Goal: Transaction & Acquisition: Purchase product/service

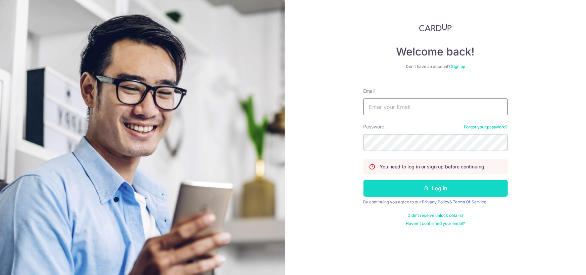
type input "yeanny_48@hotmail.com"
click at [417, 188] on button "Log in" at bounding box center [436, 188] width 144 height 17
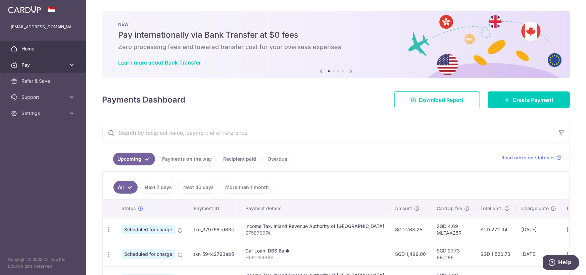
click at [49, 64] on span "Pay" at bounding box center [43, 64] width 44 height 7
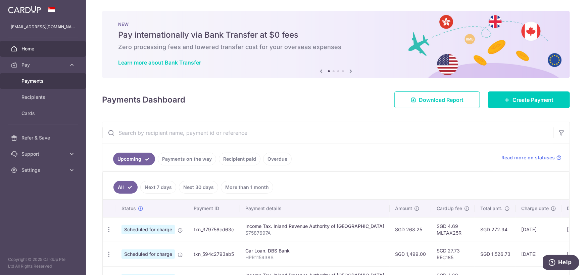
click at [47, 79] on span "Payments" at bounding box center [43, 81] width 44 height 7
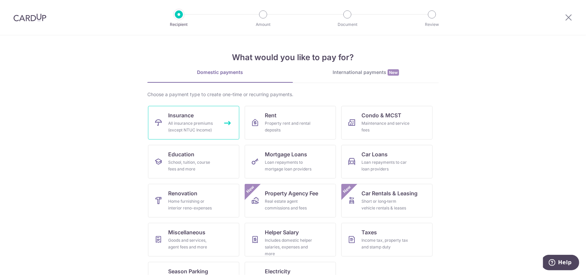
click at [211, 120] on div "All insurance premiums (except NTUC Income)" at bounding box center [192, 126] width 48 height 13
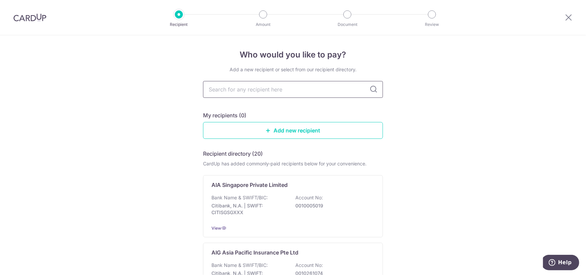
click at [332, 89] on input "text" at bounding box center [293, 89] width 180 height 17
type input "tokio"
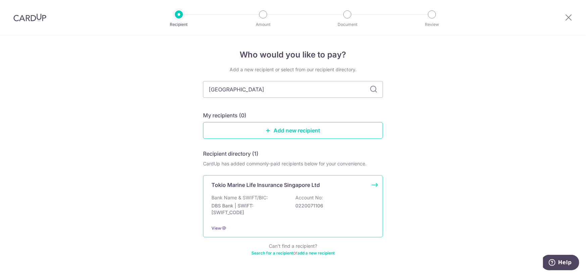
click at [311, 199] on p "Account No:" at bounding box center [310, 197] width 28 height 7
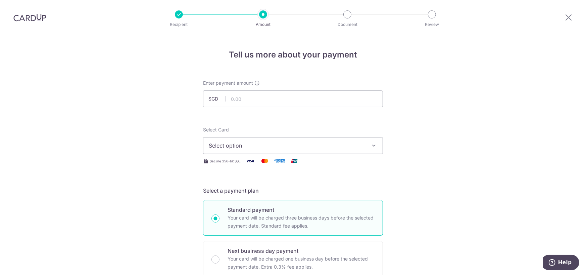
click at [308, 142] on span "Select option" at bounding box center [287, 145] width 157 height 8
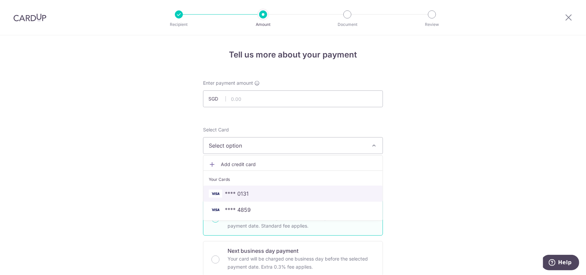
click at [305, 194] on span "**** 0131" at bounding box center [293, 193] width 169 height 8
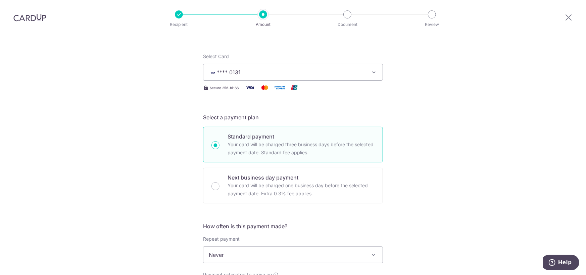
scroll to position [89, 0]
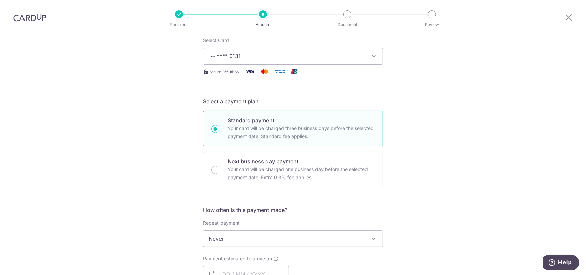
click at [419, 177] on div "Tell us more about your payment Enter payment amount SGD Select Card **** 0131 …" at bounding box center [293, 250] width 586 height 608
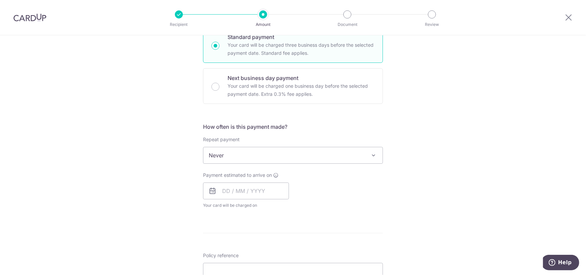
scroll to position [179, 0]
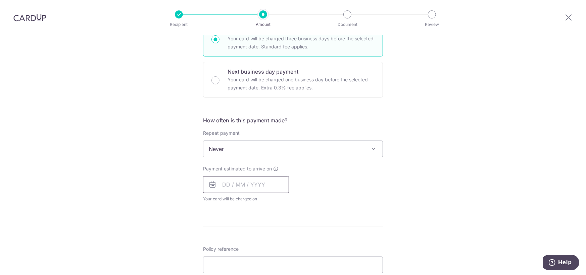
click at [224, 182] on input "text" at bounding box center [246, 184] width 86 height 17
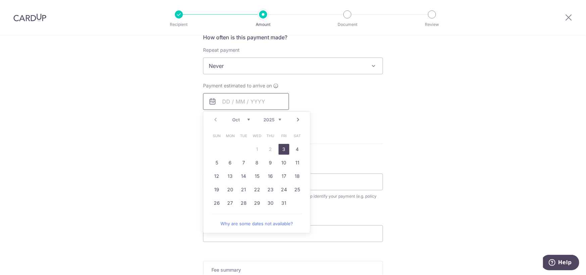
scroll to position [269, 0]
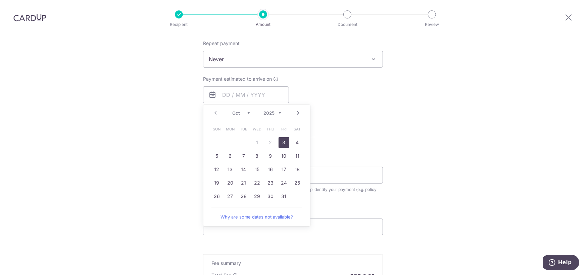
drag, startPoint x: 278, startPoint y: 142, endPoint x: 334, endPoint y: 136, distance: 56.0
click at [279, 142] on link "3" at bounding box center [284, 142] width 11 height 11
type input "[DATE]"
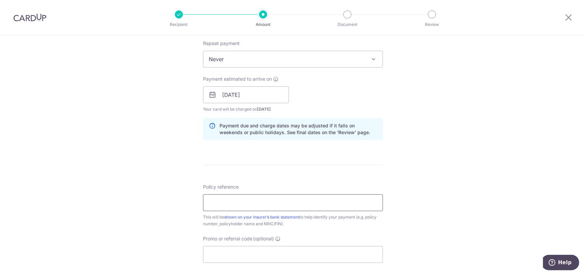
click at [240, 201] on input "Policy reference" at bounding box center [293, 202] width 180 height 17
click at [215, 200] on input "Policy reference" at bounding box center [293, 202] width 180 height 17
paste input "MP004705"
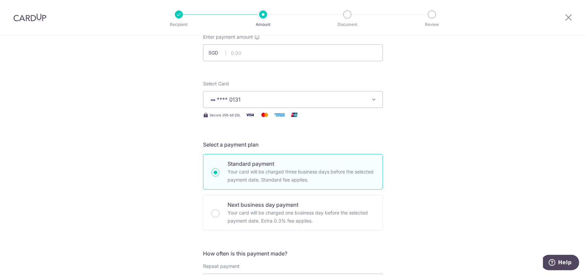
scroll to position [37, 0]
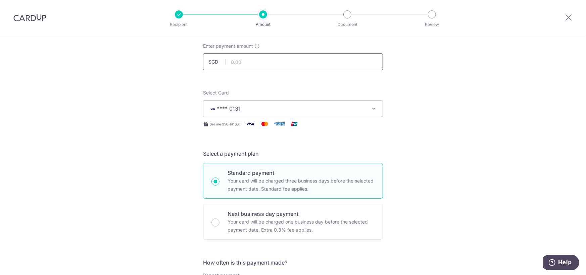
type input "MP004705"
drag, startPoint x: 295, startPoint y: 60, endPoint x: 297, endPoint y: 64, distance: 3.8
click at [295, 60] on input "text" at bounding box center [293, 61] width 180 height 17
type input "1,274.62"
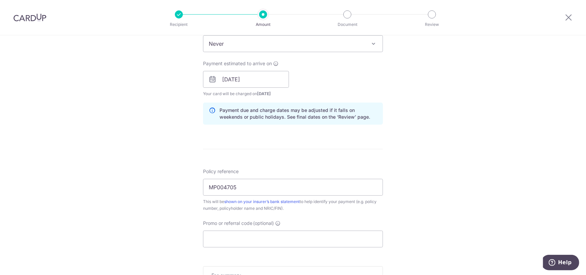
scroll to position [179, 0]
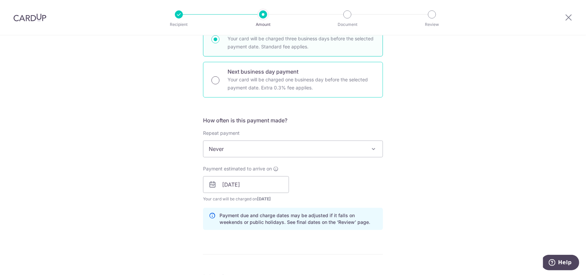
click at [213, 79] on input "Next business day payment Your card will be charged one business day before the…" at bounding box center [216, 80] width 8 height 8
radio input "true"
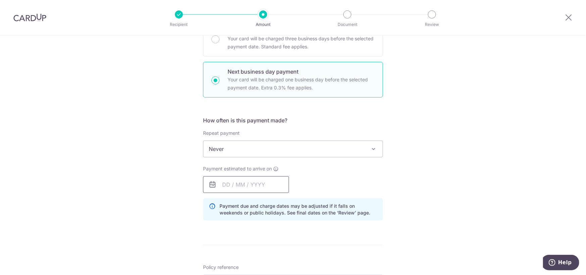
click at [275, 183] on input "text" at bounding box center [246, 184] width 86 height 17
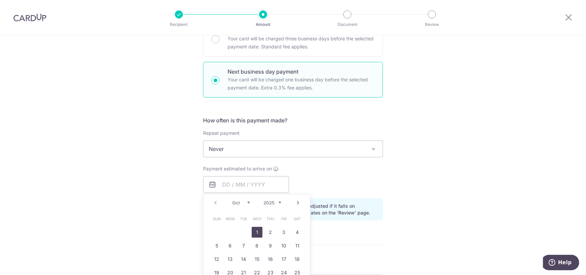
click at [253, 232] on link "1" at bounding box center [257, 232] width 11 height 11
type input "[DATE]"
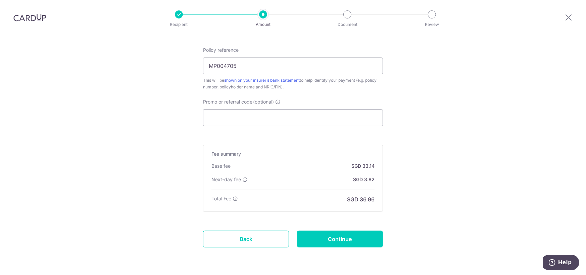
scroll to position [427, 0]
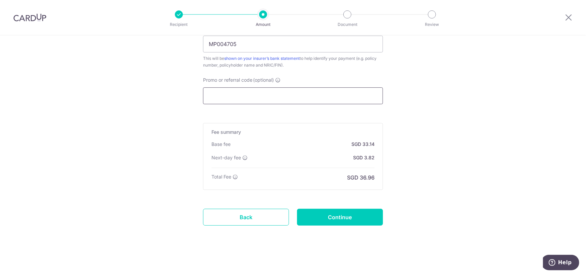
click at [221, 93] on input "Promo or referral code (optional)" at bounding box center [293, 95] width 180 height 17
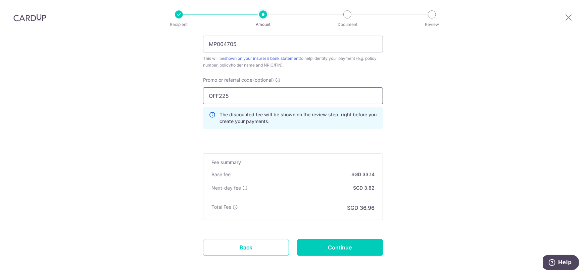
type input "OFF225"
click at [341, 248] on input "Continue" at bounding box center [340, 247] width 86 height 17
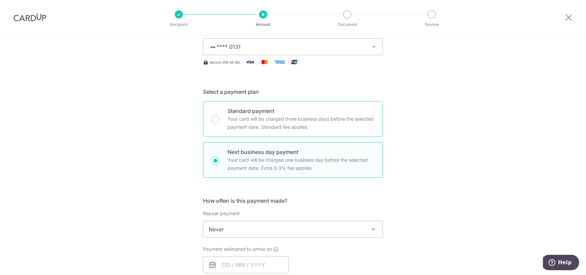
scroll to position [89, 0]
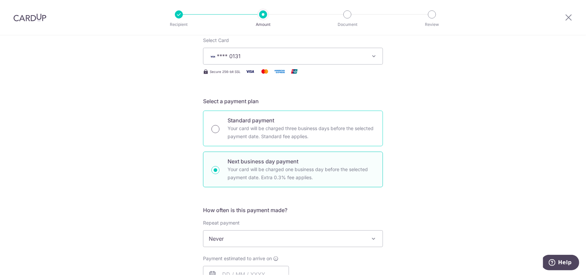
click at [214, 128] on input "Standard payment Your card will be charged three business days before the selec…" at bounding box center [216, 129] width 8 height 8
radio input "true"
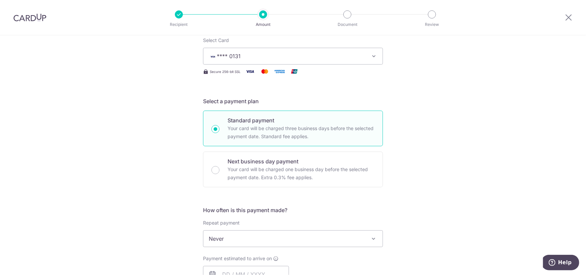
scroll to position [269, 0]
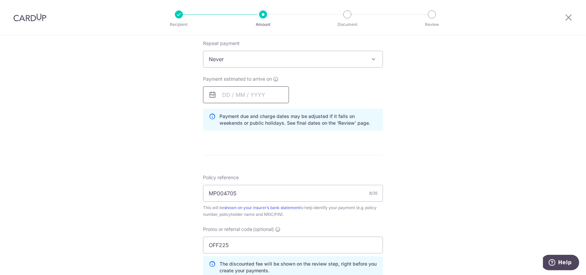
click at [244, 93] on input "text" at bounding box center [246, 94] width 86 height 17
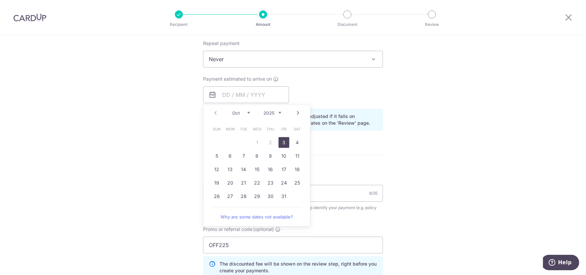
click at [280, 143] on link "3" at bounding box center [284, 142] width 11 height 11
type input "03/10/2025"
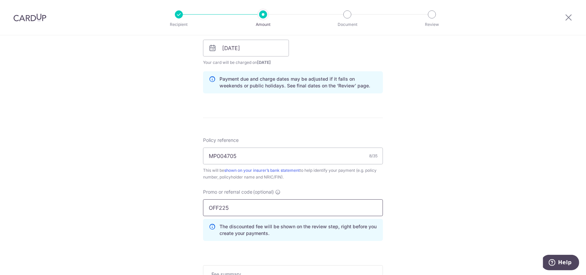
scroll to position [336, 0]
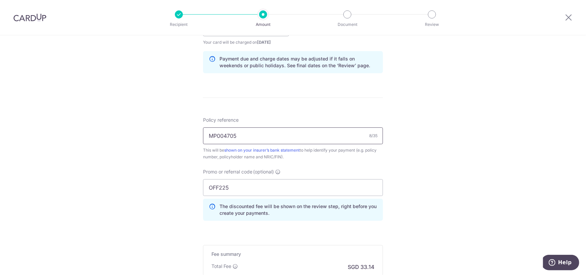
click at [243, 135] on input "MP004705" at bounding box center [293, 135] width 180 height 17
click at [285, 150] on link "shown on your insurer’s bank statement" at bounding box center [262, 149] width 76 height 5
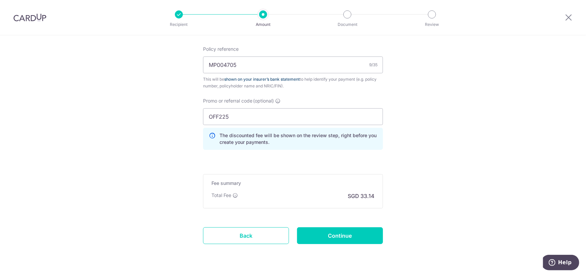
scroll to position [425, 0]
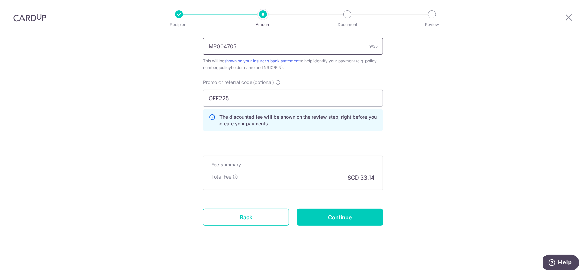
click at [265, 52] on input "MP004705" at bounding box center [293, 46] width 180 height 17
type input "MP004705 Fu Ye Cheng Engrg Works"
click at [346, 220] on input "Continue" at bounding box center [340, 217] width 86 height 17
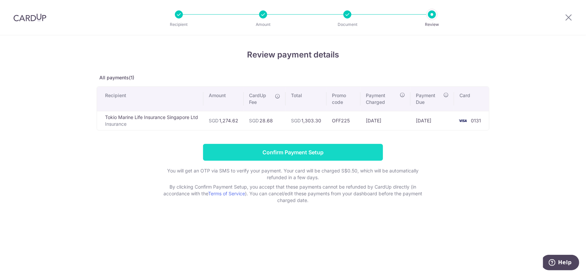
click at [315, 153] on input "Confirm Payment Setup" at bounding box center [293, 152] width 180 height 17
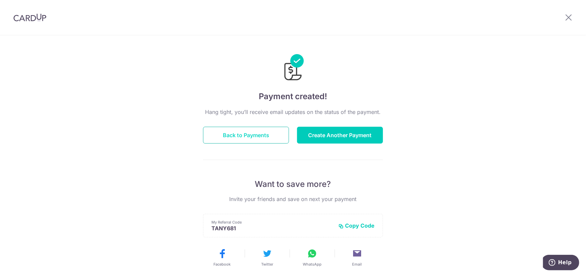
click at [253, 135] on button "Back to Payments" at bounding box center [246, 135] width 86 height 17
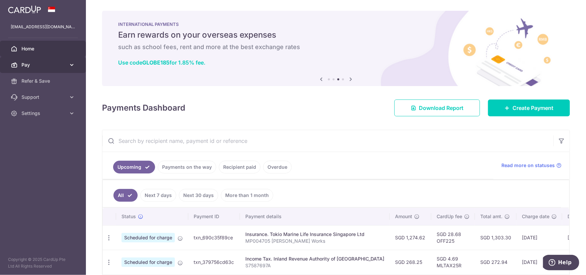
click at [75, 64] on link "Pay" at bounding box center [43, 65] width 86 height 16
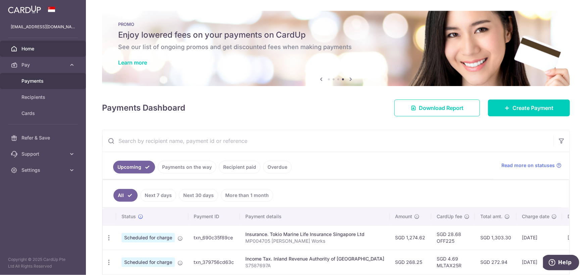
click at [60, 79] on span "Payments" at bounding box center [43, 81] width 44 height 7
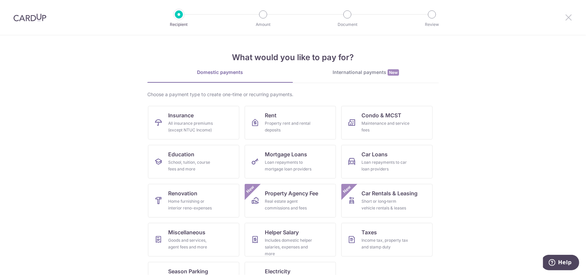
click at [569, 17] on icon at bounding box center [569, 17] width 8 height 8
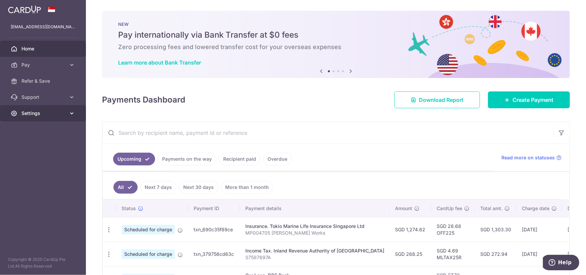
click at [73, 113] on icon at bounding box center [72, 113] width 7 height 7
click at [176, 61] on link "Learn more about Bank Transfer" at bounding box center [159, 62] width 83 height 7
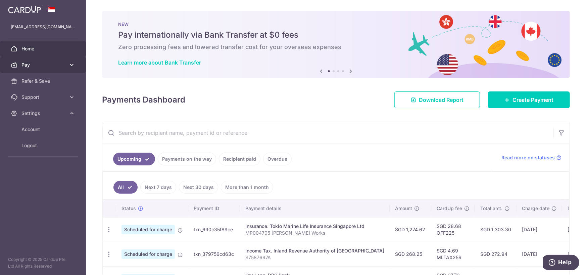
click at [49, 63] on span "Pay" at bounding box center [43, 64] width 44 height 7
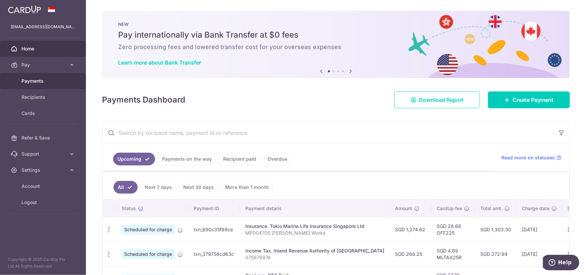
click at [38, 82] on span "Payments" at bounding box center [43, 81] width 44 height 7
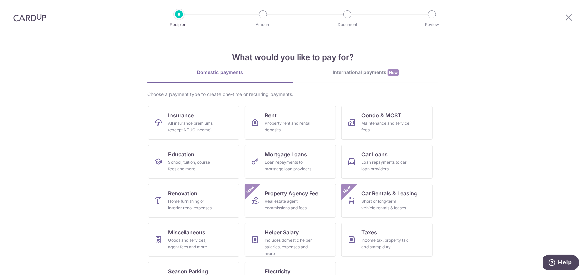
click at [359, 71] on div "International payments New" at bounding box center [366, 72] width 146 height 7
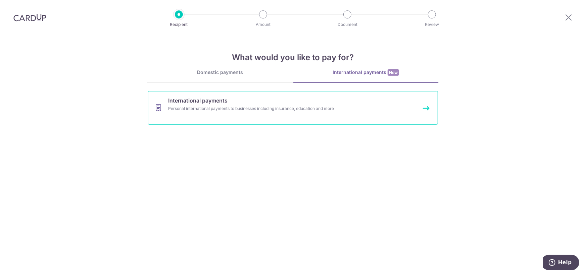
click at [297, 107] on div "Personal international payments to businesses including insurance, education an…" at bounding box center [284, 108] width 232 height 7
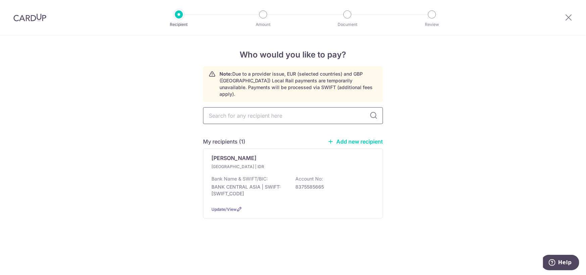
click at [323, 107] on input "text" at bounding box center [293, 115] width 180 height 17
click at [349, 138] on link "Add new recipient" at bounding box center [355, 141] width 55 height 7
select select
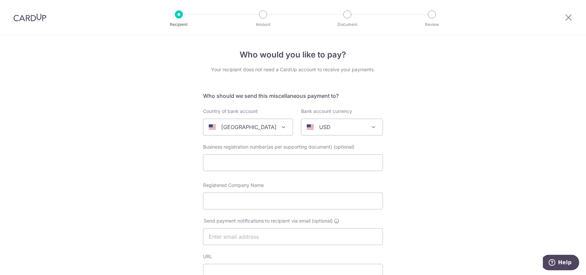
click at [280, 125] on span at bounding box center [284, 127] width 8 height 8
type input "indo"
select select "101"
select select "[GEOGRAPHIC_DATA]"
select select
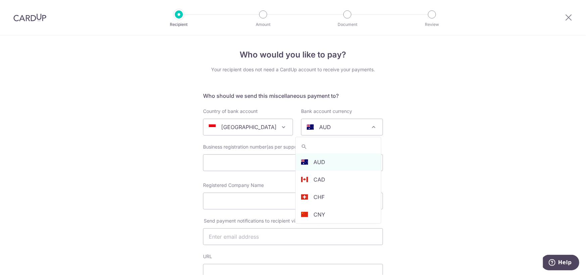
click at [352, 125] on div "AUD" at bounding box center [337, 127] width 60 height 8
type input "idr"
select select "9"
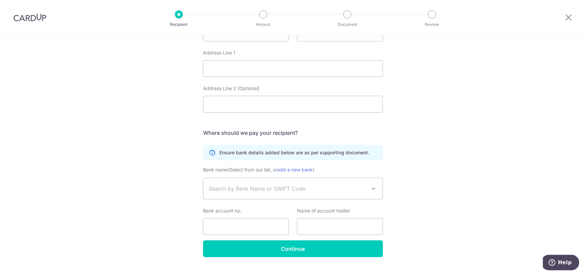
scroll to position [323, 0]
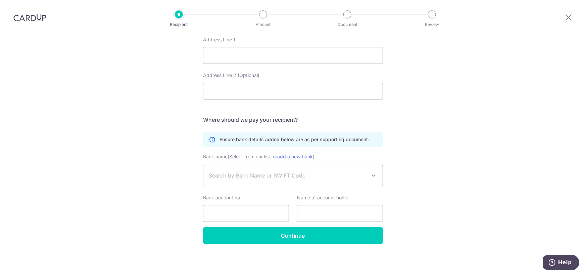
click at [298, 176] on span "Search by Bank Name or SWIFT Code" at bounding box center [288, 175] width 158 height 8
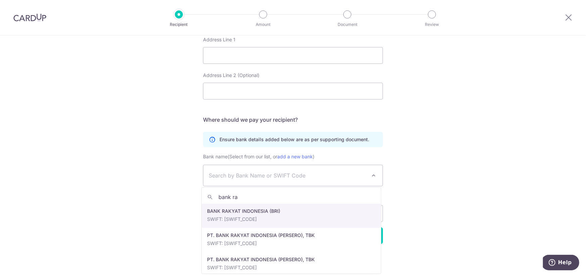
type input "bank ra"
select select "2793"
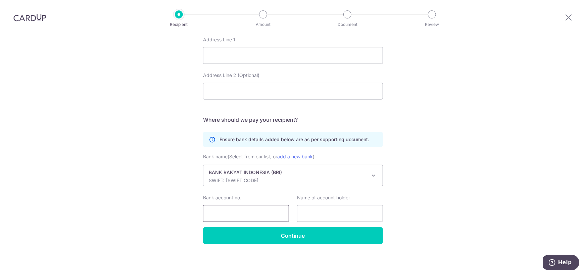
click at [261, 210] on input "Bank account no." at bounding box center [246, 213] width 86 height 17
type input "766901003103537"
click at [301, 211] on input "text" at bounding box center [340, 213] width 86 height 17
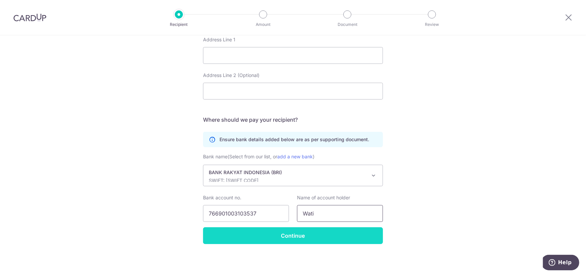
type input "Wati"
click at [278, 235] on input "Continue" at bounding box center [293, 235] width 180 height 17
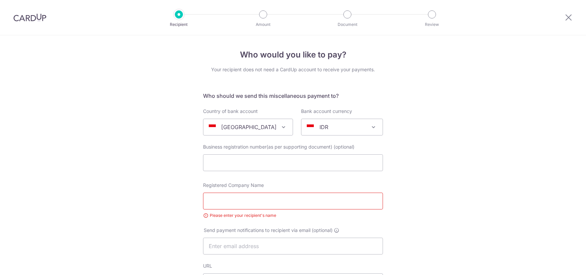
select select "2793"
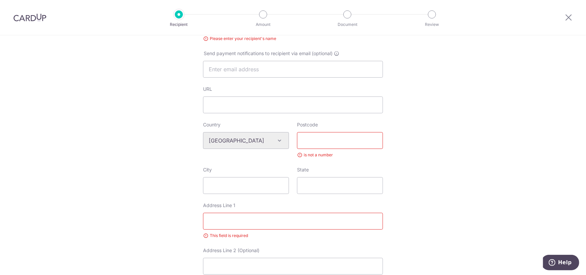
scroll to position [87, 0]
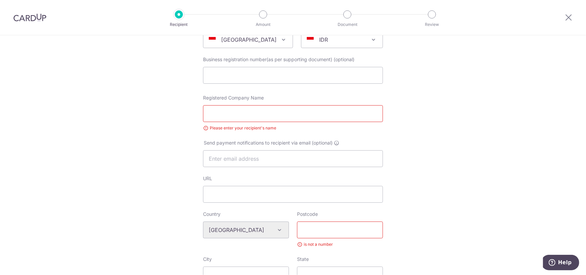
click at [228, 116] on input "Registered Company Name" at bounding box center [293, 113] width 180 height 17
type input "Wati"
click at [335, 229] on input "Postcode" at bounding box center [340, 229] width 86 height 17
click at [482, 210] on div "Who would you like to pay? Your recipient does not need a CardUp account to rec…" at bounding box center [293, 244] width 586 height 592
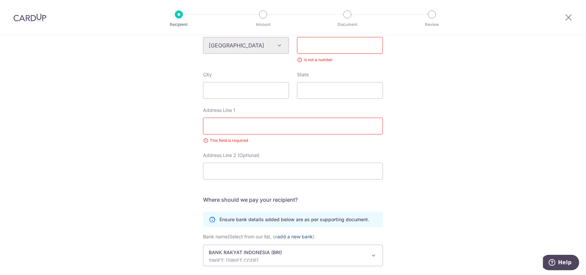
scroll to position [262, 0]
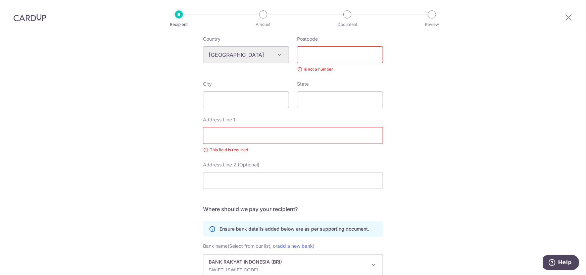
click at [309, 53] on input "Postcode" at bounding box center [340, 54] width 86 height 17
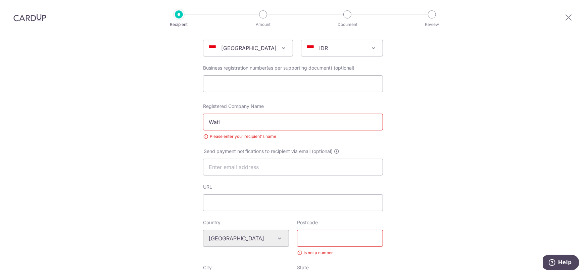
scroll to position [0, 0]
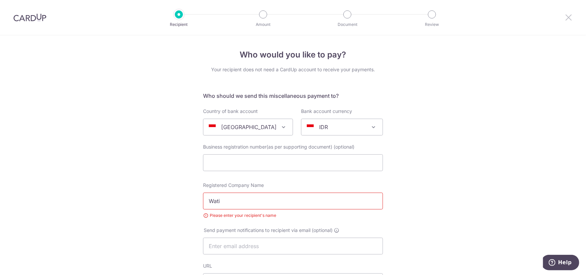
click at [568, 18] on icon at bounding box center [569, 17] width 8 height 8
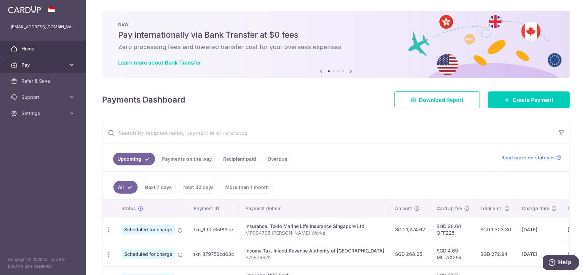
click at [55, 63] on span "Pay" at bounding box center [43, 64] width 44 height 7
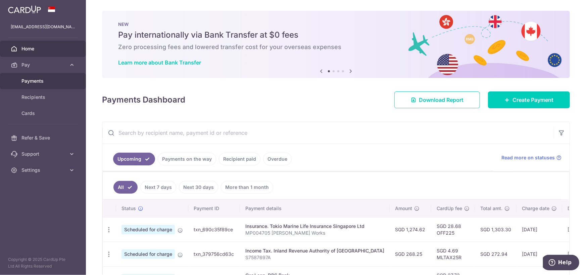
click at [47, 83] on span "Payments" at bounding box center [43, 81] width 44 height 7
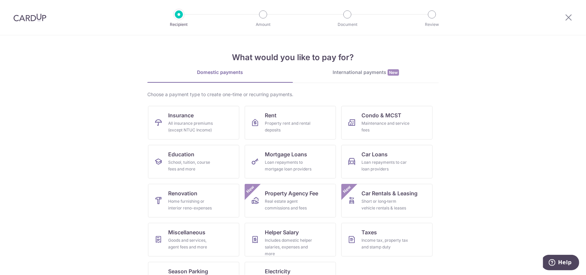
click at [351, 73] on div "International payments New" at bounding box center [366, 72] width 146 height 7
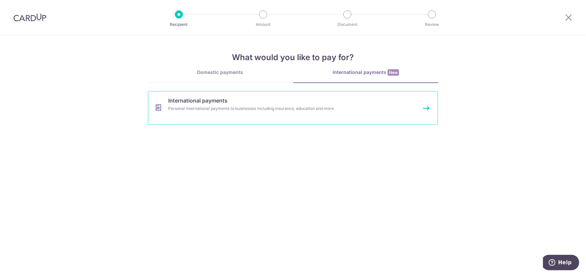
click at [288, 105] on div "Personal international payments to businesses including insurance, education an…" at bounding box center [284, 108] width 232 height 7
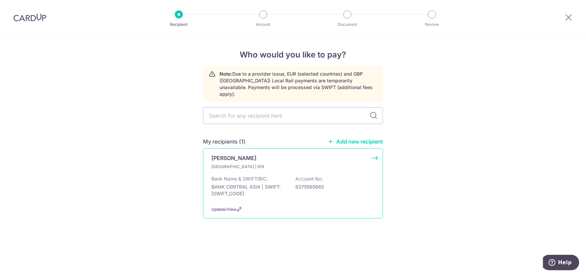
click at [292, 175] on div "Bank Name & SWIFT/BIC: BANK CENTRAL ASIA | SWIFT: [SWIFT_CODE] Account No: 8375…" at bounding box center [293, 187] width 163 height 25
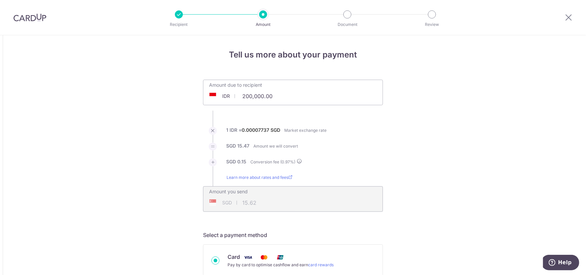
click at [277, 94] on input "200,000.00" at bounding box center [256, 95] width 104 height 15
type input "2"
click at [252, 200] on div "SGD 15.62 15.62" at bounding box center [250, 202] width 93 height 15
type input "15.62"
type input "0"
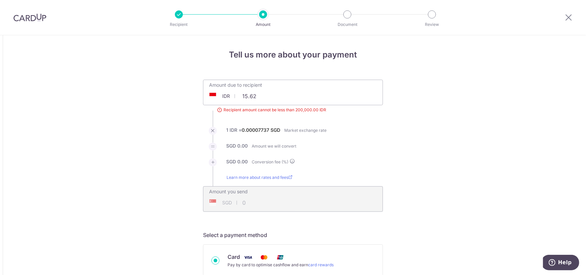
type input "200,000.00"
type input "15.62"
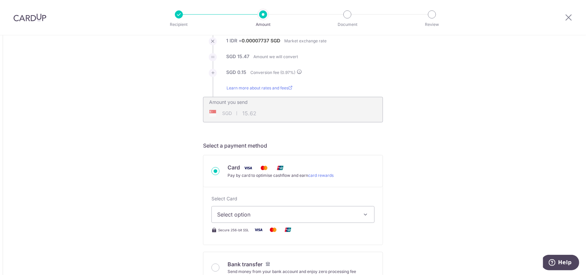
scroll to position [179, 0]
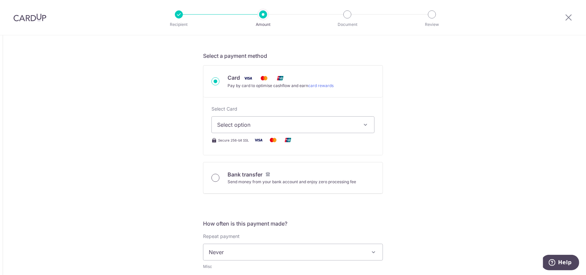
click at [215, 178] on input "Bank transfer Send money from your bank account and enjoy zero processing fee" at bounding box center [216, 178] width 8 height 8
radio input "true"
type input "200,000.00"
type input "15.60"
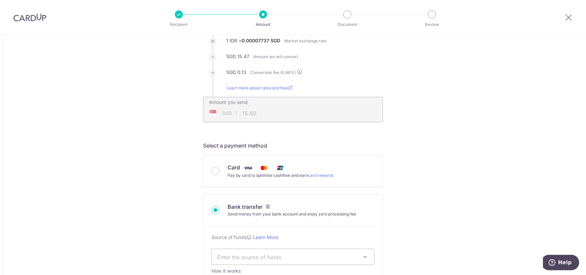
scroll to position [0, 0]
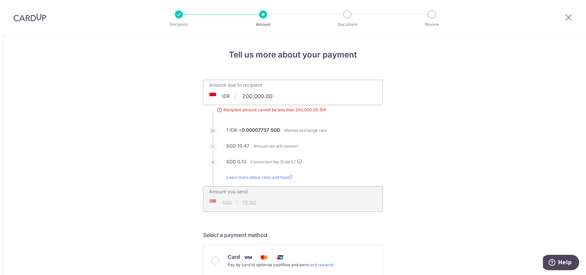
drag, startPoint x: 278, startPoint y: 98, endPoint x: 228, endPoint y: 103, distance: 50.3
click at [228, 103] on input "200,000.00" at bounding box center [265, 95] width 123 height 15
type input "3,075,000.00"
type input "239.81"
click at [256, 94] on input "3,075,000.00" at bounding box center [256, 95] width 104 height 15
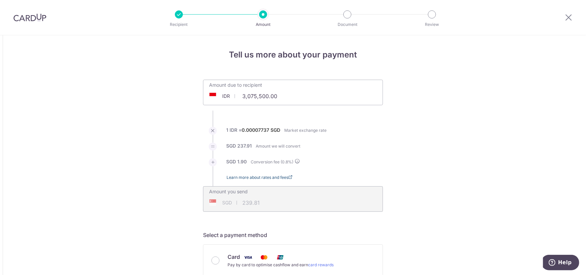
type input "3,075,500.00"
type input "239.85"
click at [258, 96] on input "3,075,500.00" at bounding box center [256, 95] width 104 height 15
click button "Add Card" at bounding box center [0, 0] width 0 height 0
type input "3,075,800.00"
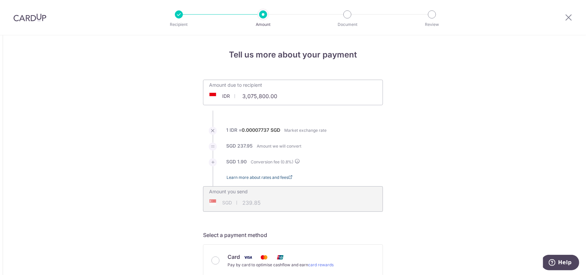
type input "239.88"
click at [253, 96] on input "3,075,800.00" at bounding box center [256, 95] width 104 height 15
type input "3,076,000.00"
type input "239.89"
click at [257, 97] on input "3,076,000.00" at bounding box center [256, 95] width 104 height 15
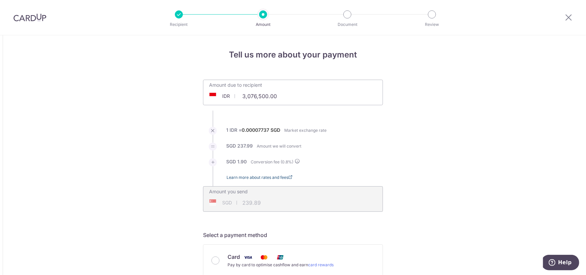
type input "3,076,500.00"
type input "239.93"
drag, startPoint x: 257, startPoint y: 95, endPoint x: 281, endPoint y: 93, distance: 24.2
click at [258, 95] on input "3,076,500.00" at bounding box center [256, 95] width 104 height 15
type input "3,077,000.00"
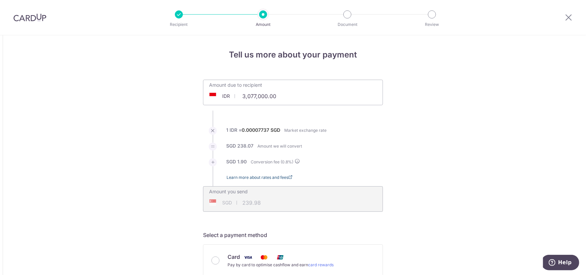
type input "239.98"
click at [255, 96] on input "3,077,000.00" at bounding box center [256, 95] width 104 height 15
click at [257, 96] on input "3,077,000.00" at bounding box center [256, 95] width 104 height 15
type input "3,077,500.00"
type input "240.02"
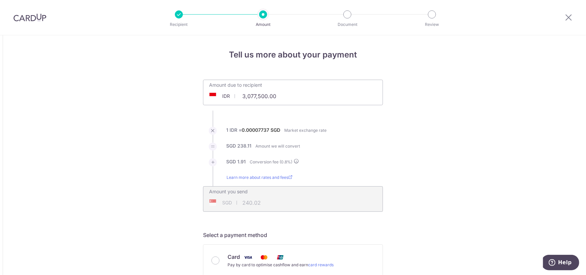
click at [256, 97] on input "3,077,500.00" at bounding box center [256, 95] width 104 height 15
type input "3,077,450.00"
type input "240.01"
click at [257, 96] on input "3,077,450.00" at bounding box center [256, 95] width 104 height 15
click at [258, 96] on input "3,077,400.00" at bounding box center [256, 95] width 104 height 15
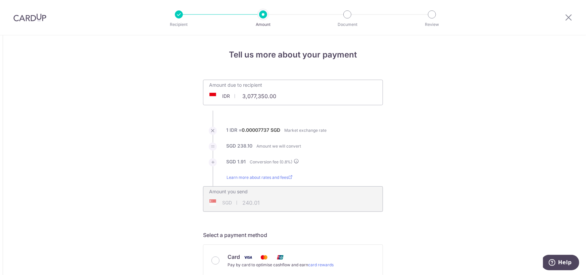
click at [260, 97] on input "3,077,350.00" at bounding box center [256, 95] width 104 height 15
type input "3,077,300.00"
type input "240.00"
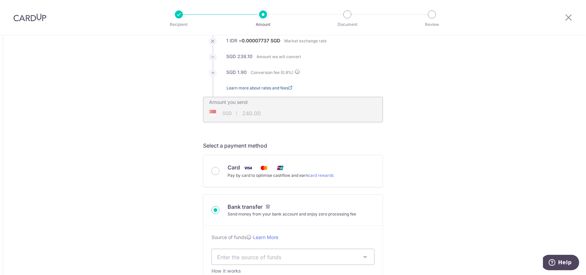
scroll to position [179, 0]
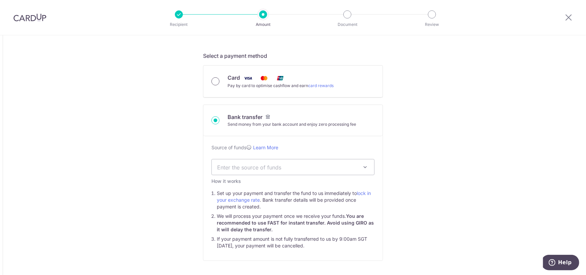
click at [214, 81] on input "Card Pay by card to optimise cashflow and earn card rewards" at bounding box center [216, 81] width 8 height 8
radio input "true"
type input "3,077,300.00"
type input "240.38"
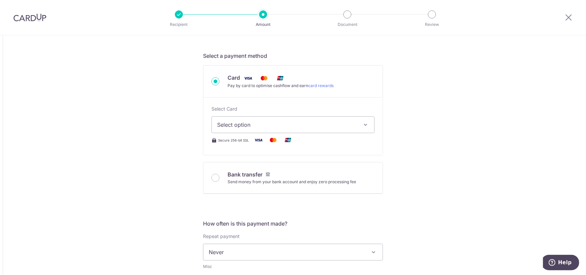
click at [287, 127] on span "Select option" at bounding box center [287, 125] width 140 height 8
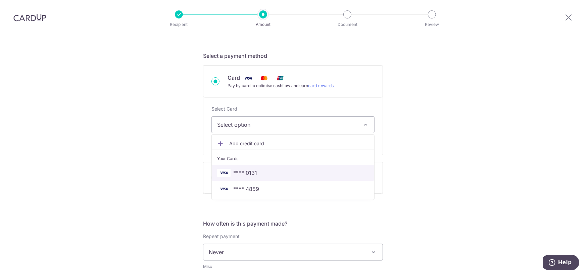
click at [309, 169] on span "**** 0131" at bounding box center [293, 173] width 152 height 8
type input "3,077,300.00"
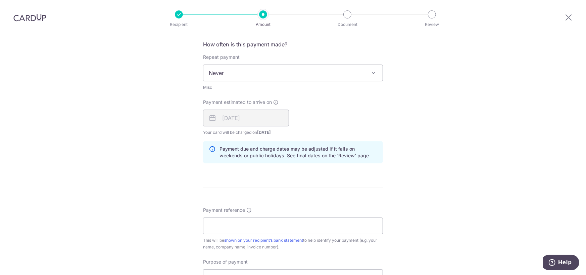
scroll to position [448, 0]
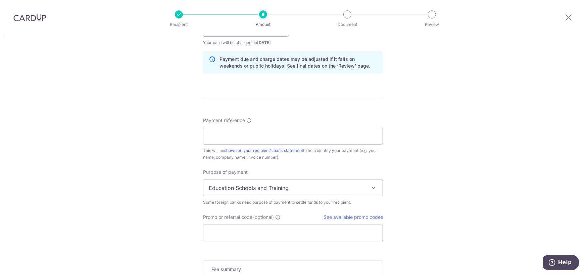
click at [372, 188] on span at bounding box center [374, 188] width 8 height 8
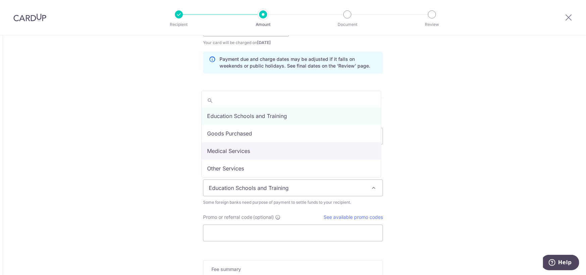
scroll to position [55, 0]
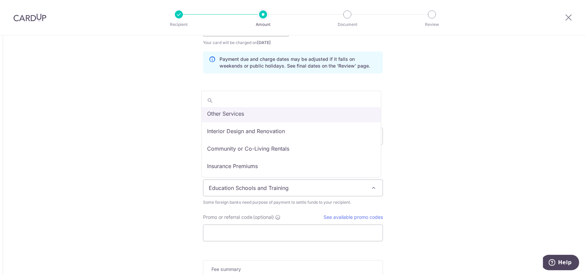
select select "Other Services"
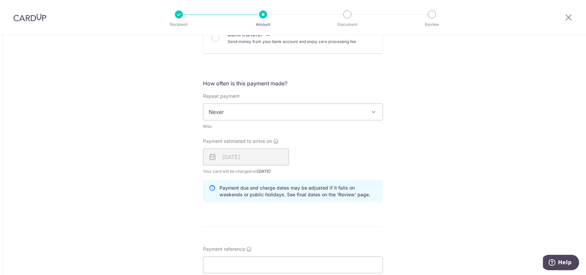
scroll to position [269, 0]
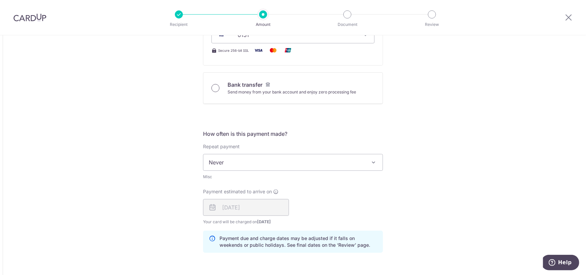
click at [214, 87] on input "Bank transfer Send money from your bank account and enjoy zero processing fee" at bounding box center [216, 88] width 8 height 8
radio input "true"
type input "3,077,300.00"
type input "240.01"
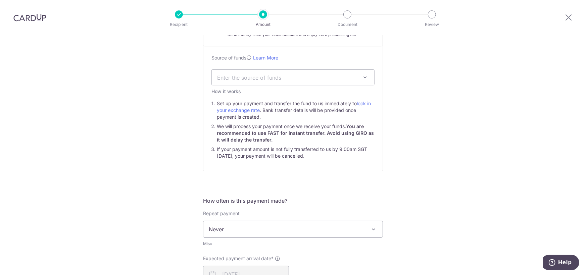
scroll to position [179, 0]
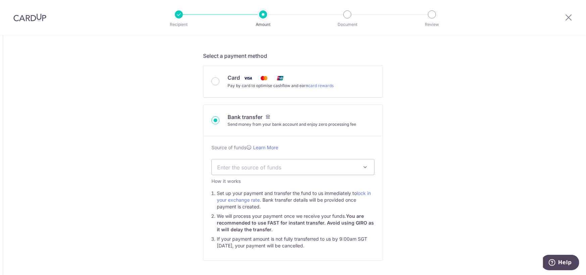
click at [357, 166] on span "Enter the source of funds" at bounding box center [293, 166] width 163 height 15
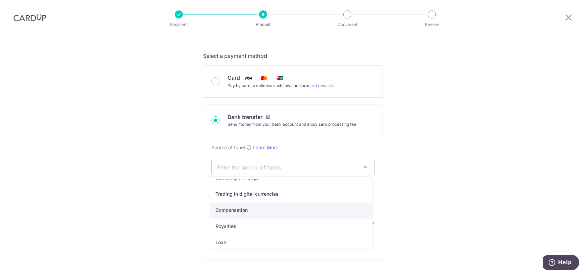
scroll to position [0, 0]
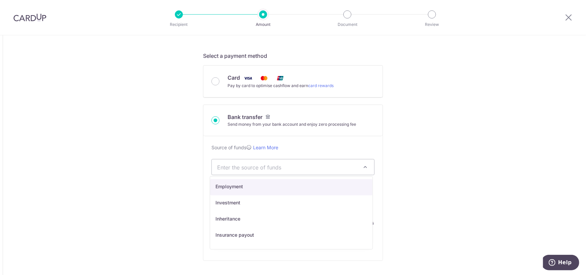
select select "7"
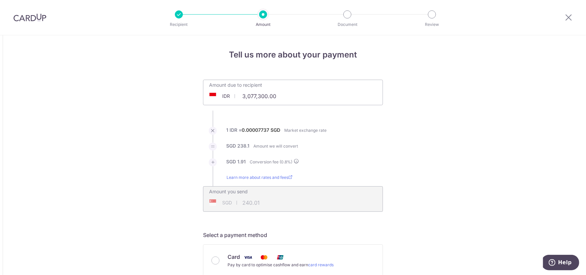
click at [258, 97] on input "3,077,300.00" at bounding box center [256, 95] width 104 height 15
type input "3,077,250.00"
type input "240.02"
click at [257, 96] on input "3,077,250.00" at bounding box center [256, 95] width 104 height 15
type input "3,077,000.00"
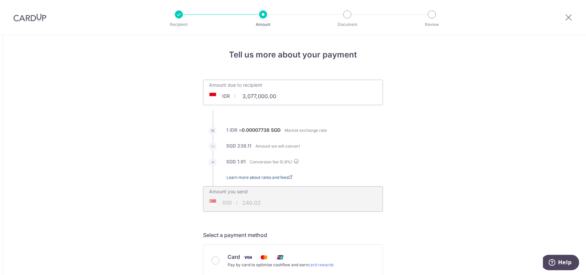
type input "240.00"
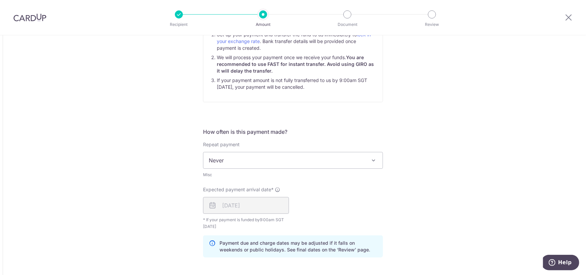
scroll to position [598, 0]
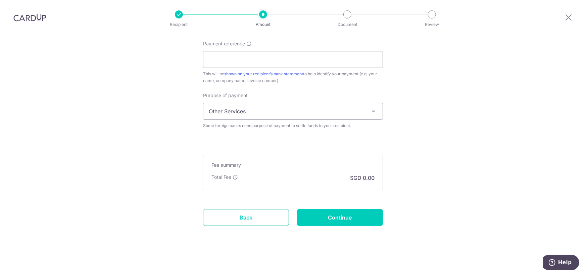
click at [268, 218] on link "Back" at bounding box center [246, 217] width 86 height 17
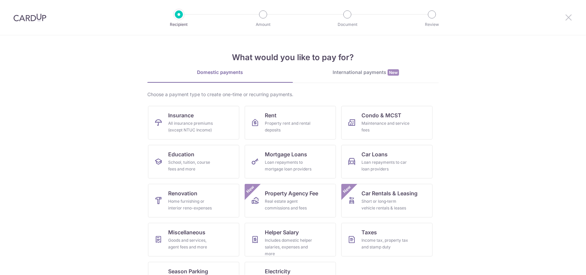
click at [572, 20] on icon at bounding box center [569, 17] width 8 height 8
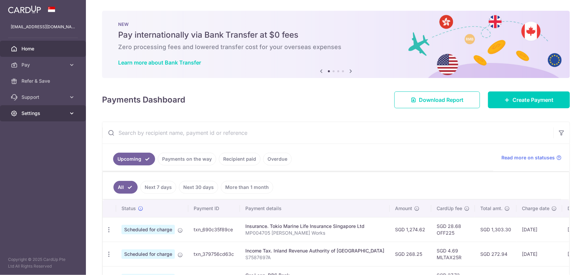
click at [51, 111] on span "Settings" at bounding box center [43, 113] width 44 height 7
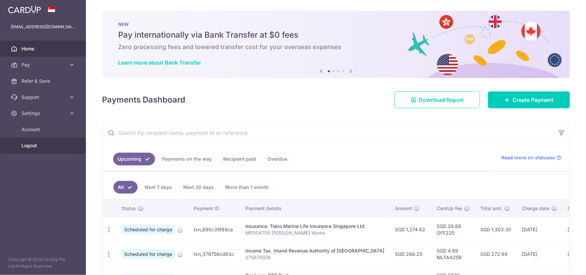
click at [33, 144] on span "Logout" at bounding box center [43, 145] width 44 height 7
